Goal: Information Seeking & Learning: Learn about a topic

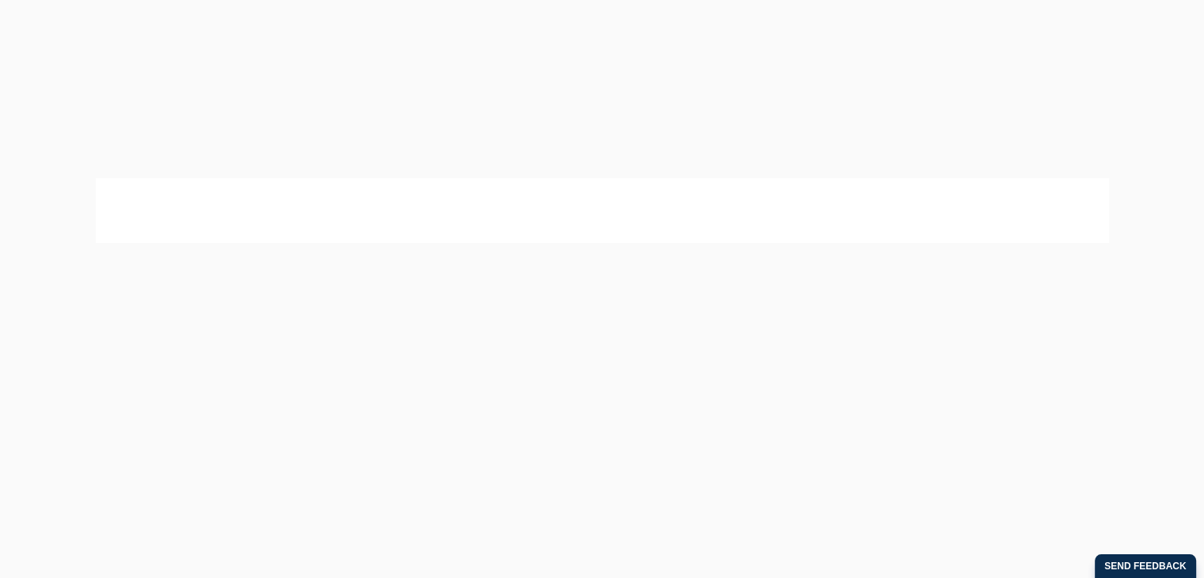
click at [744, 105] on button "Allow" at bounding box center [744, 102] width 73 height 40
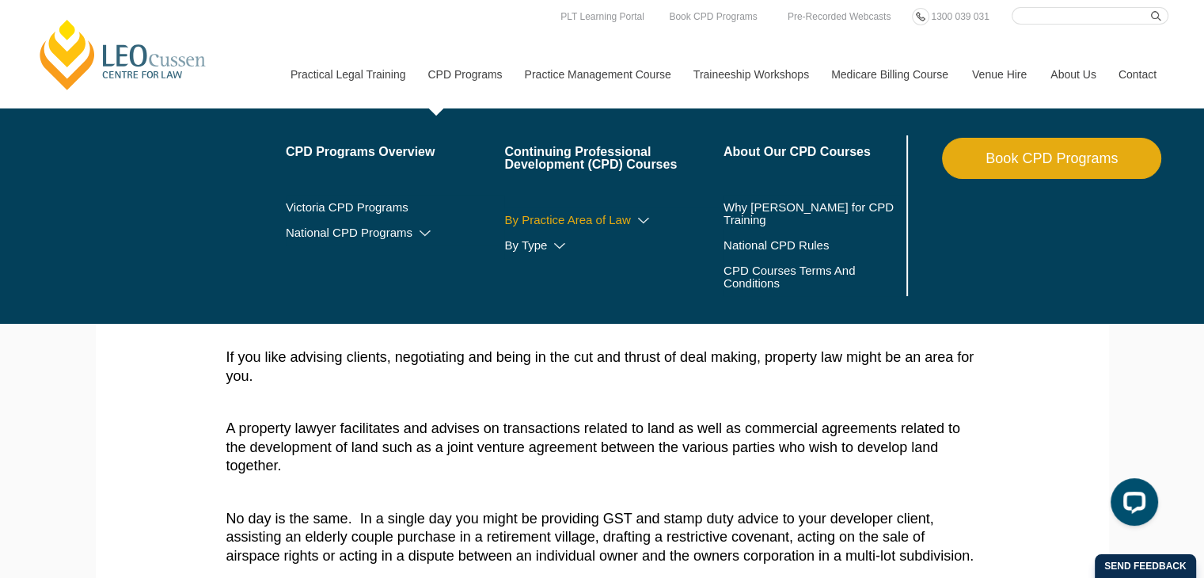
click at [642, 219] on icon at bounding box center [644, 220] width 16 height 11
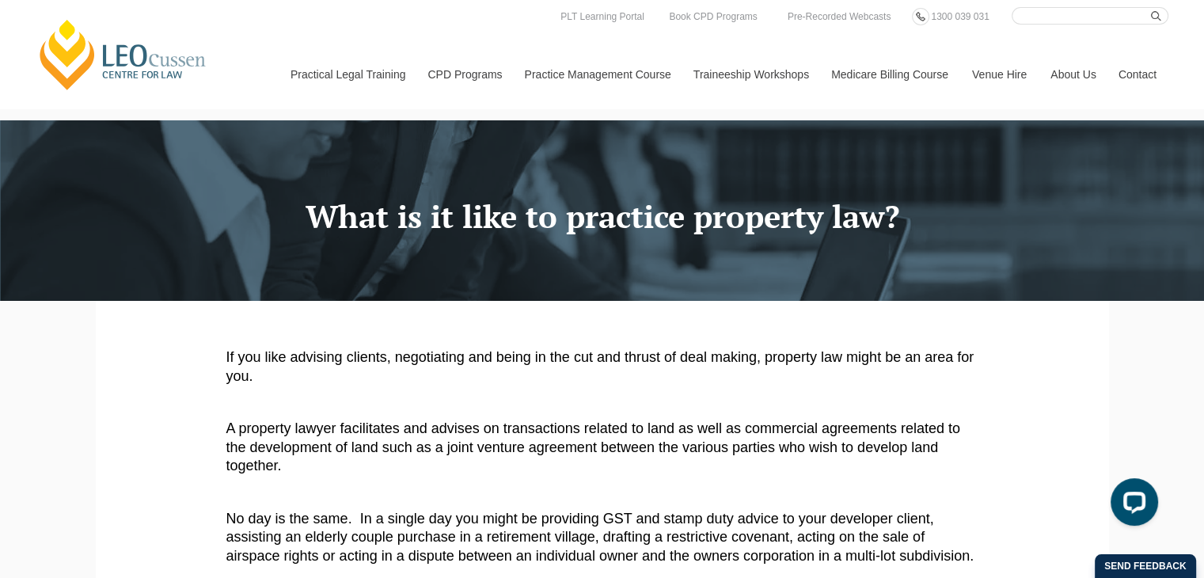
click at [119, 74] on link "[PERSON_NAME] Centre for Law" at bounding box center [123, 54] width 175 height 74
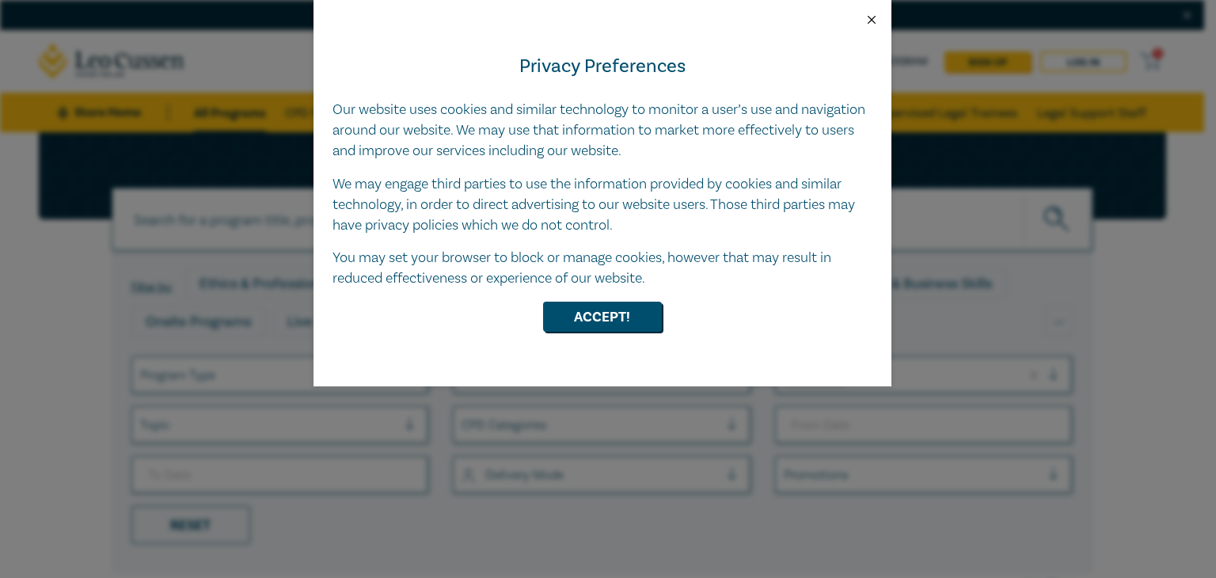
click at [869, 15] on button "Close" at bounding box center [872, 20] width 14 height 14
